Goal: Information Seeking & Learning: Compare options

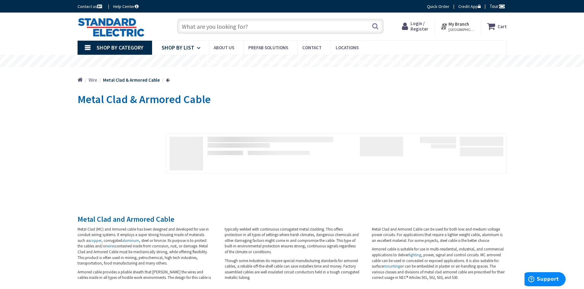
click at [194, 48] on link "Shop By List" at bounding box center [180, 48] width 57 height 14
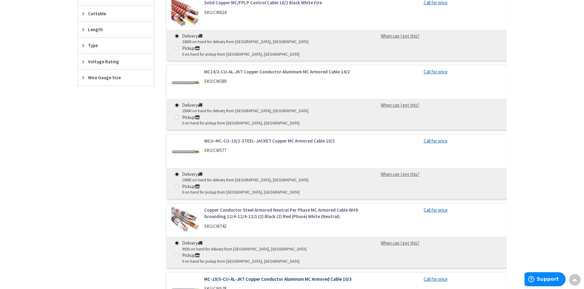
scroll to position [368, 0]
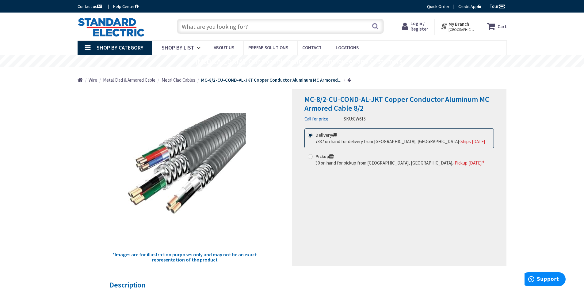
click at [185, 80] on span "Metal Clad Cables" at bounding box center [178, 80] width 34 height 6
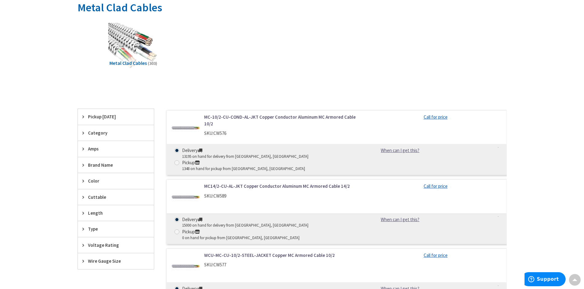
scroll to position [61, 0]
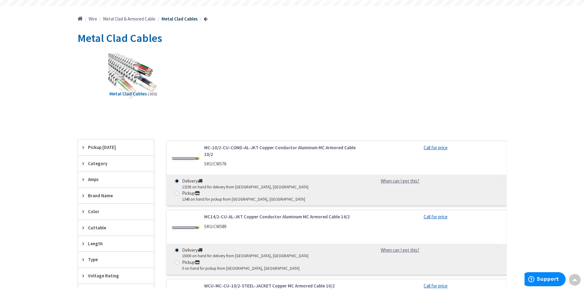
click at [252, 148] on link "MC-10/2-CU-COND-AL-JKT Copper Conductor Aluminum MC Armored Cable 10/2" at bounding box center [282, 151] width 156 height 13
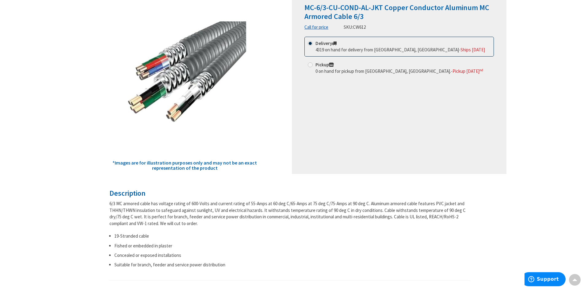
scroll to position [61, 0]
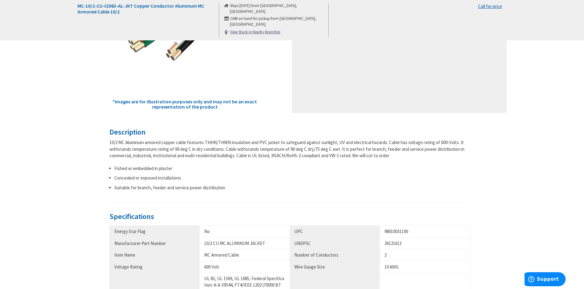
scroll to position [184, 0]
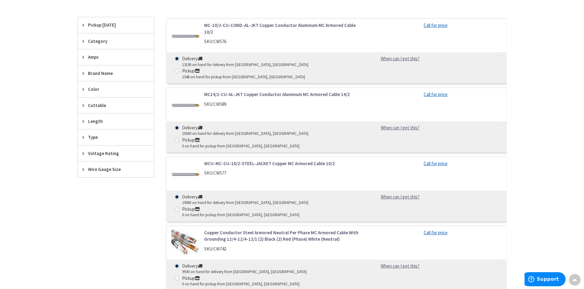
scroll to position [245, 0]
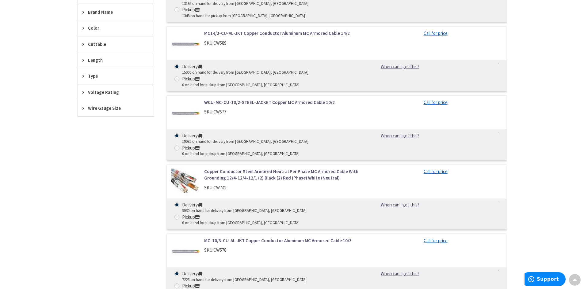
click at [254, 168] on link "Copper Conductor Steel Armored Neutral Per Phase MC Armored Cable With Groundin…" at bounding box center [282, 174] width 156 height 13
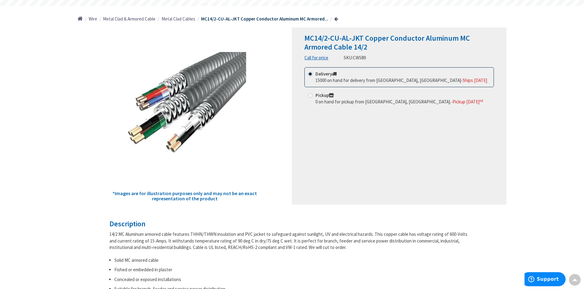
scroll to position [31, 0]
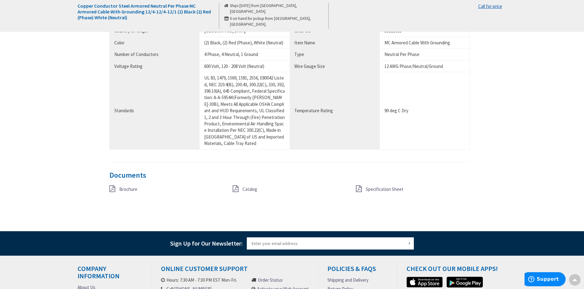
scroll to position [337, 0]
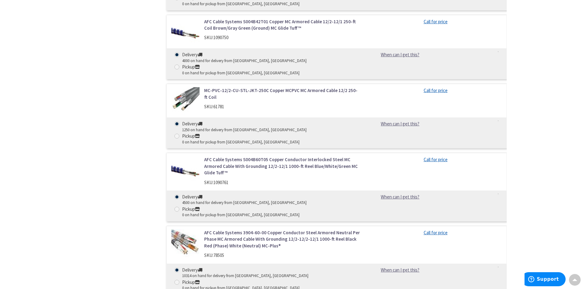
scroll to position [6442, 0]
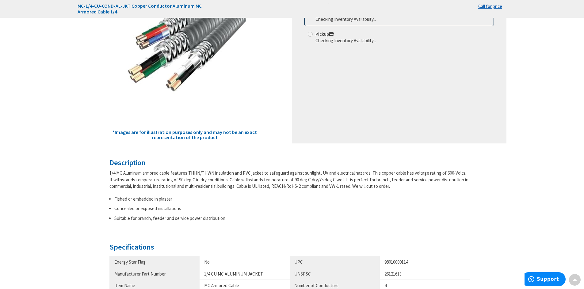
scroll to position [184, 0]
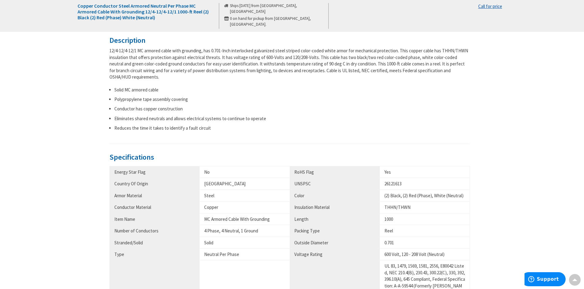
scroll to position [92, 0]
